Goal: Find specific page/section: Locate a particular part of the current website

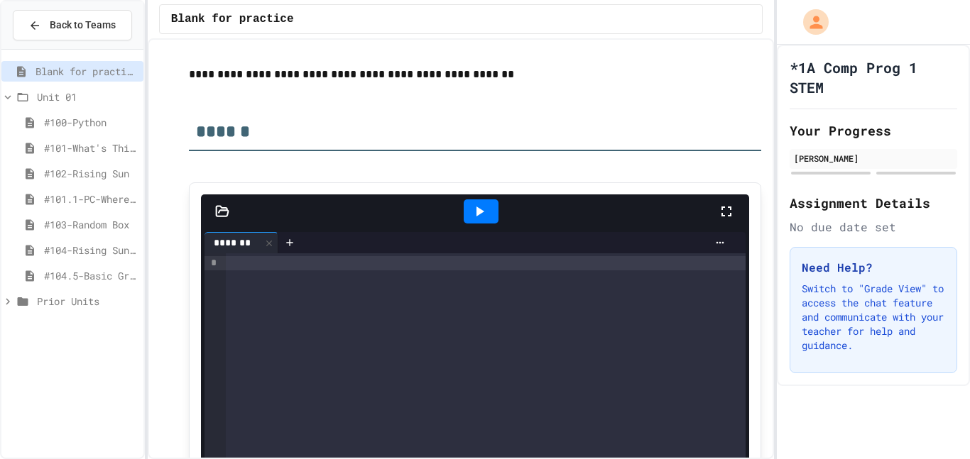
click at [93, 286] on div "#104.5-Basic Graphics Review" at bounding box center [72, 279] width 142 height 26
click at [89, 279] on span "#104.5-Basic Graphics Review" at bounding box center [91, 275] width 94 height 15
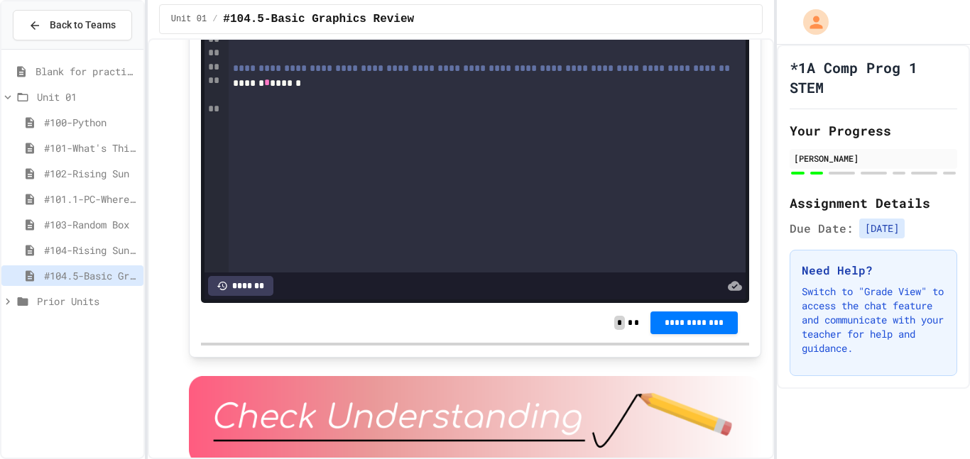
scroll to position [3245, 0]
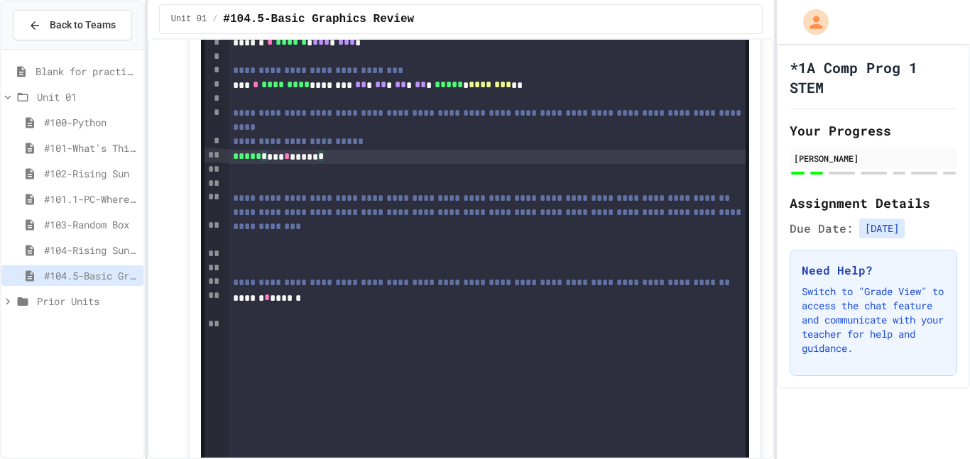
scroll to position [2978, 0]
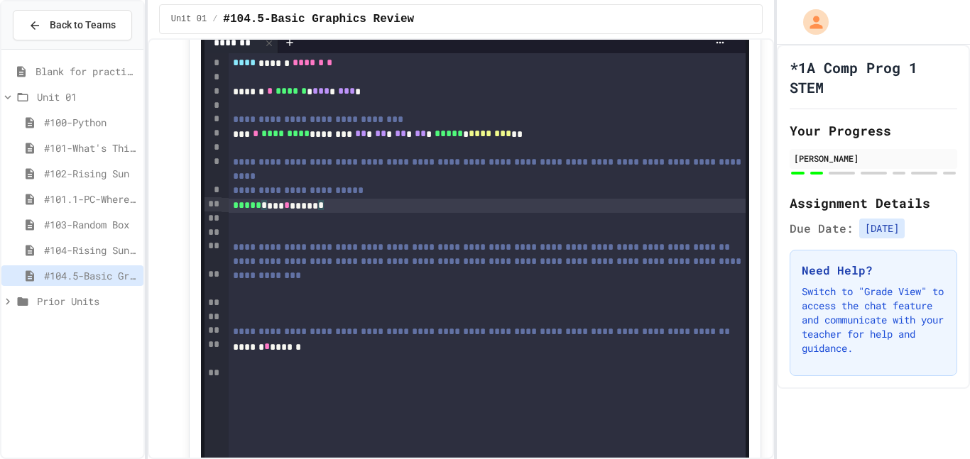
click at [432, 20] on icon at bounding box center [440, 11] width 17 height 17
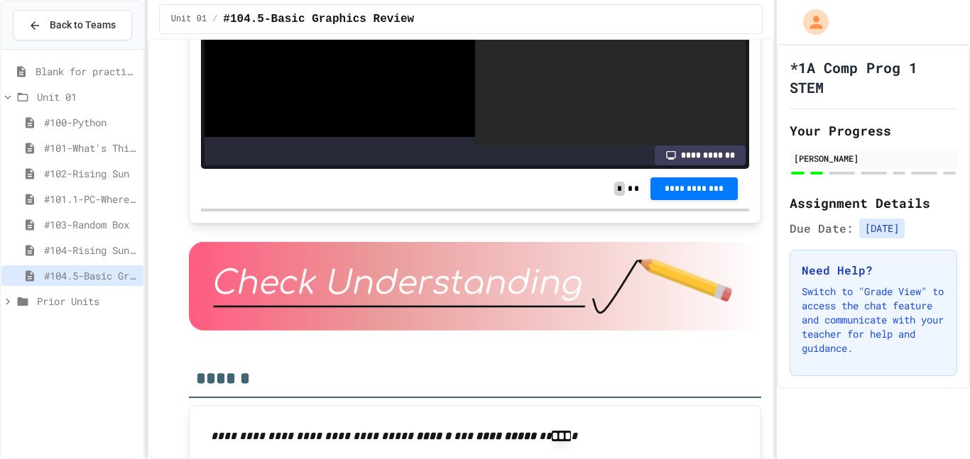
scroll to position [3396, 0]
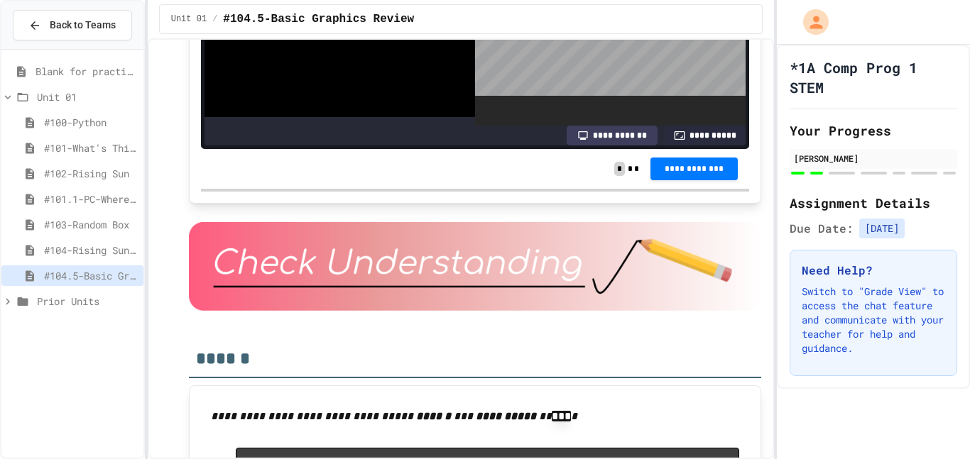
click at [527, 269] on body "**********" at bounding box center [485, 229] width 970 height 459
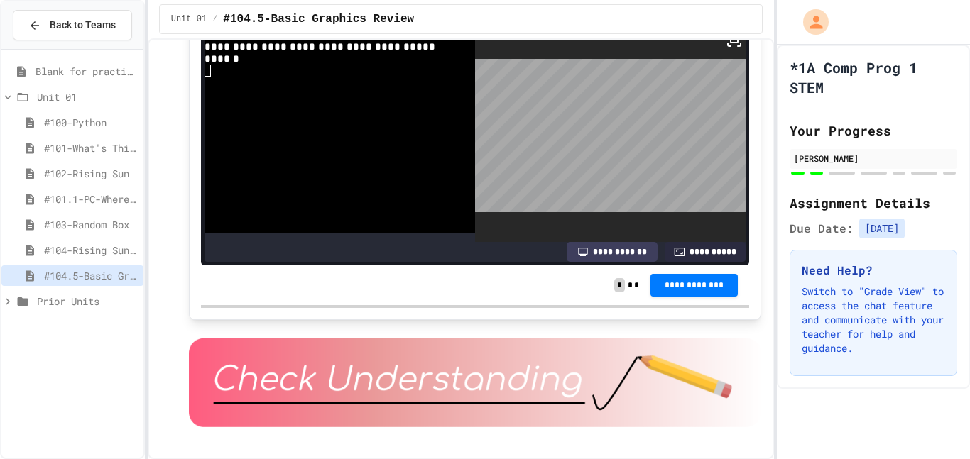
scroll to position [52, 0]
